Goal: Find specific page/section

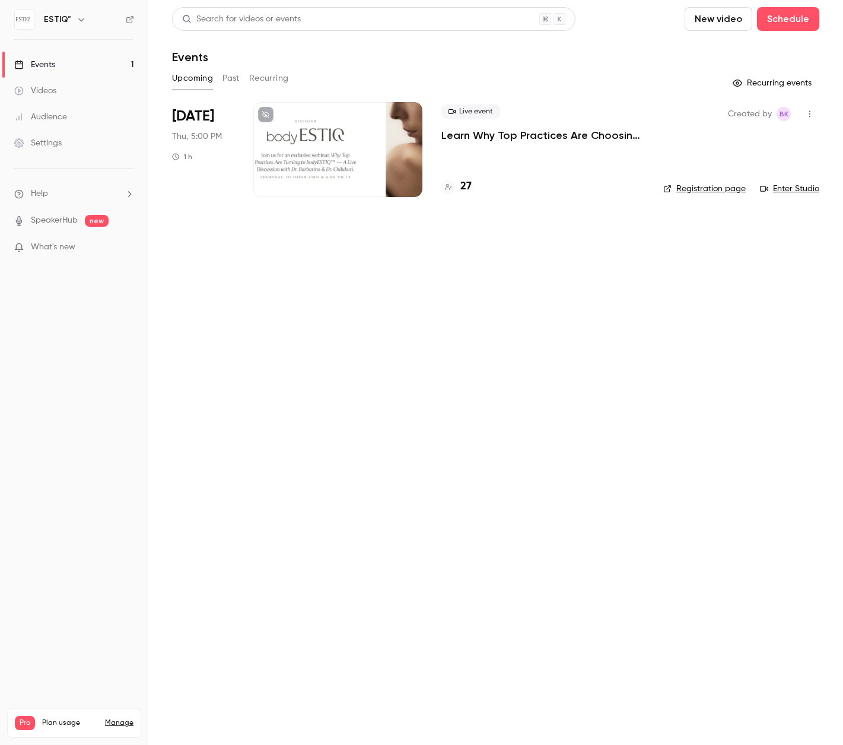
scroll to position [51, 0]
click at [467, 185] on h4 "27" at bounding box center [466, 187] width 11 height 16
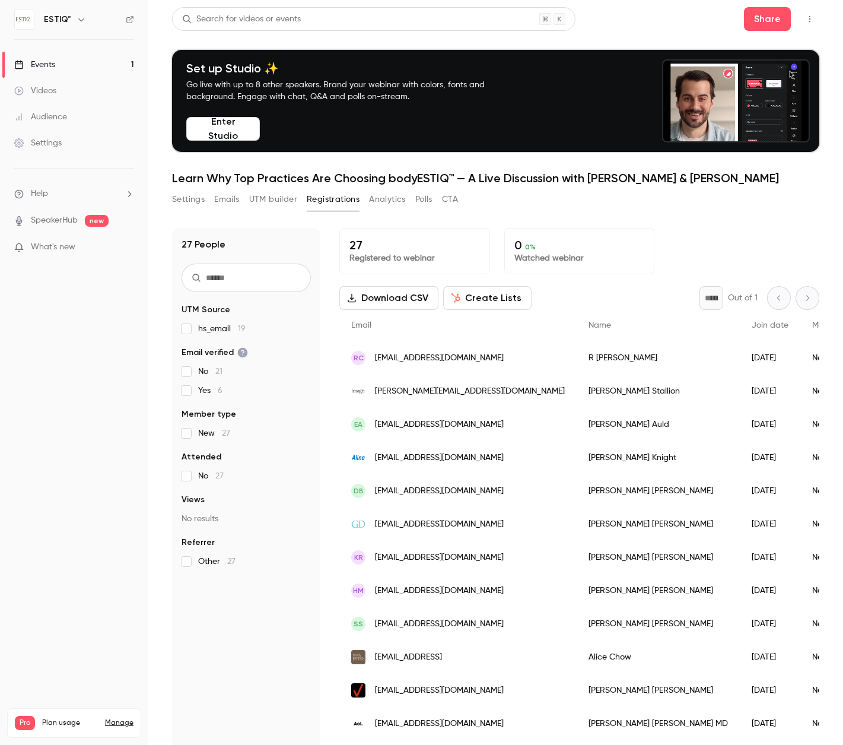
click at [68, 68] on link "Events 1" at bounding box center [74, 65] width 148 height 26
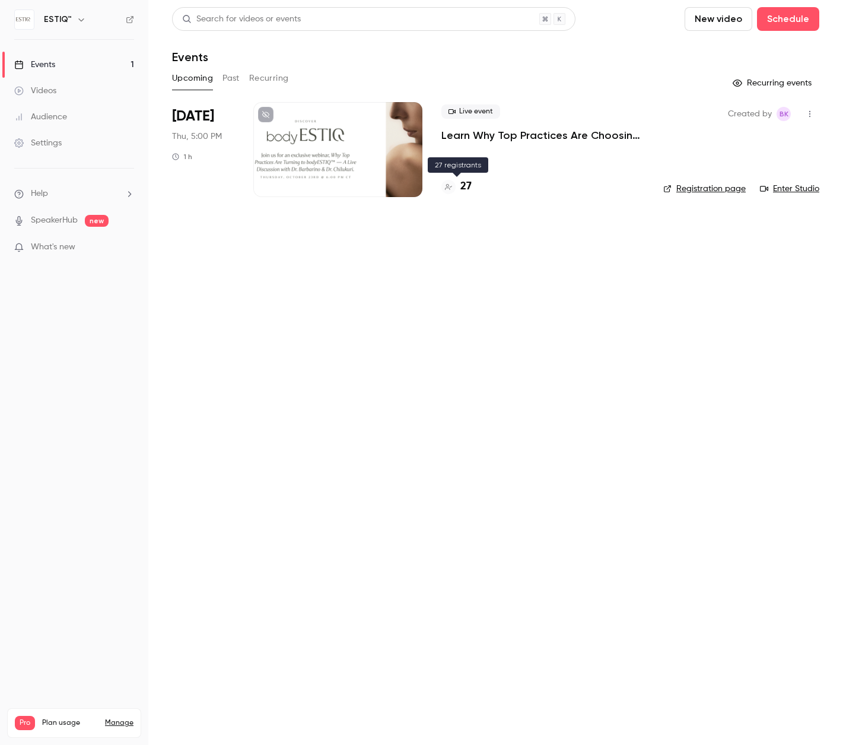
click at [467, 181] on h4 "27" at bounding box center [466, 187] width 11 height 16
